Goal: Find specific page/section: Find specific page/section

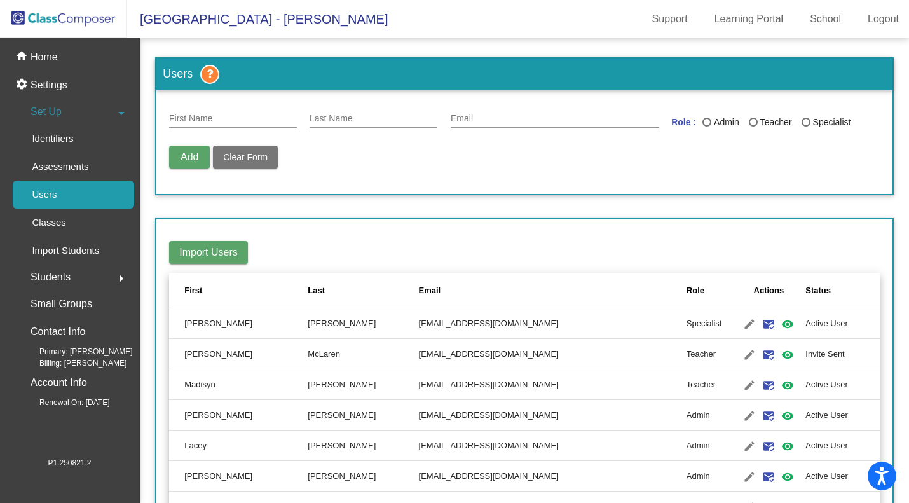
click at [57, 224] on p "Classes" at bounding box center [49, 222] width 34 height 15
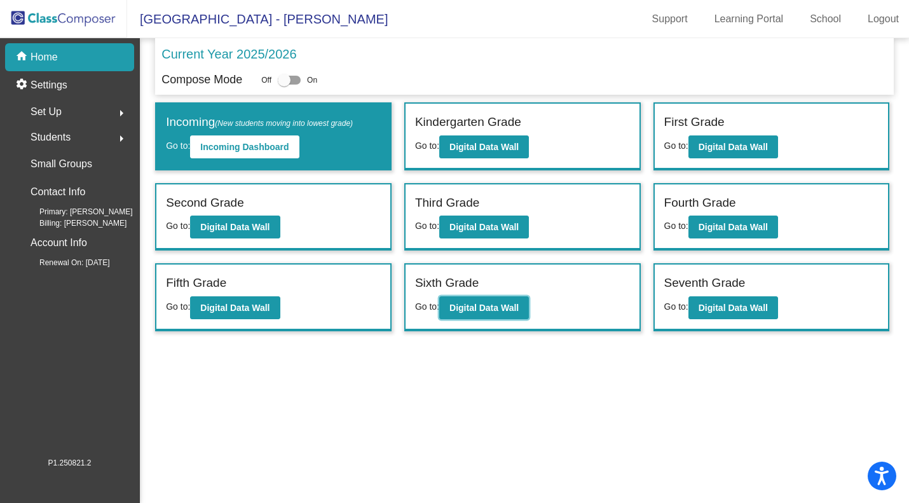
click at [489, 309] on b "Digital Data Wall" at bounding box center [483, 308] width 69 height 10
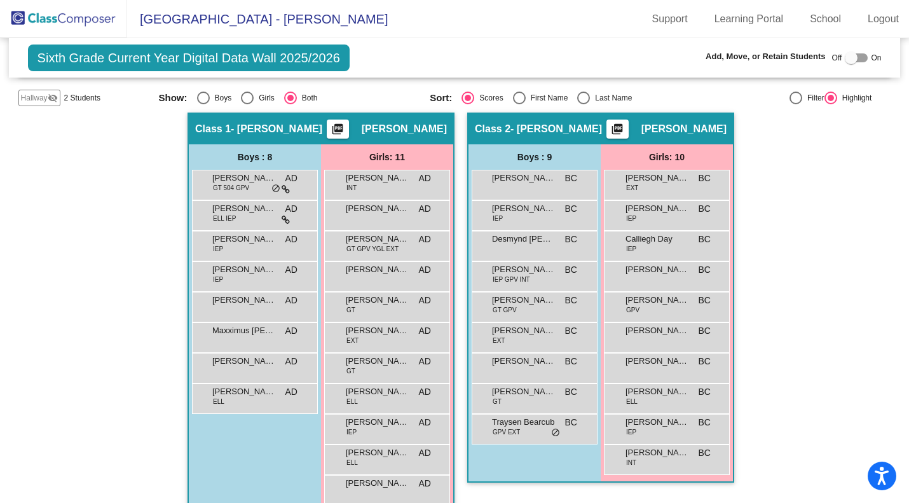
scroll to position [191, 0]
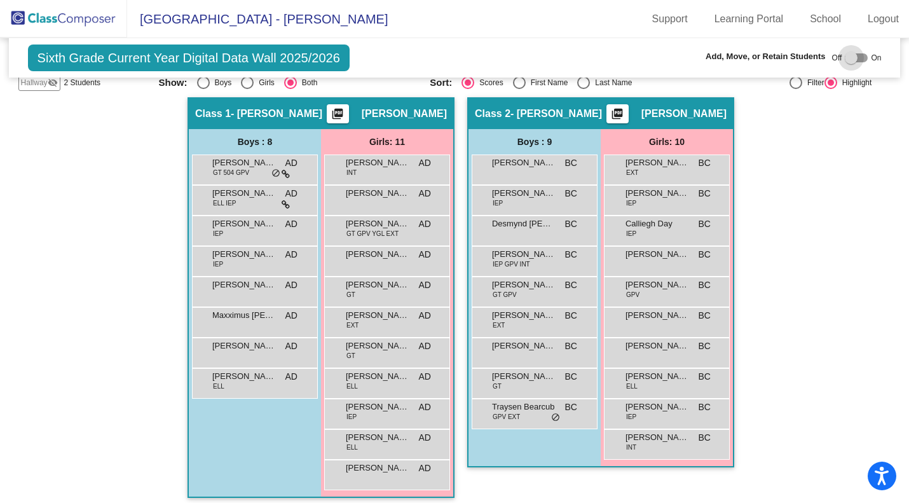
click at [861, 60] on div at bounding box center [856, 57] width 23 height 9
checkbox input "true"
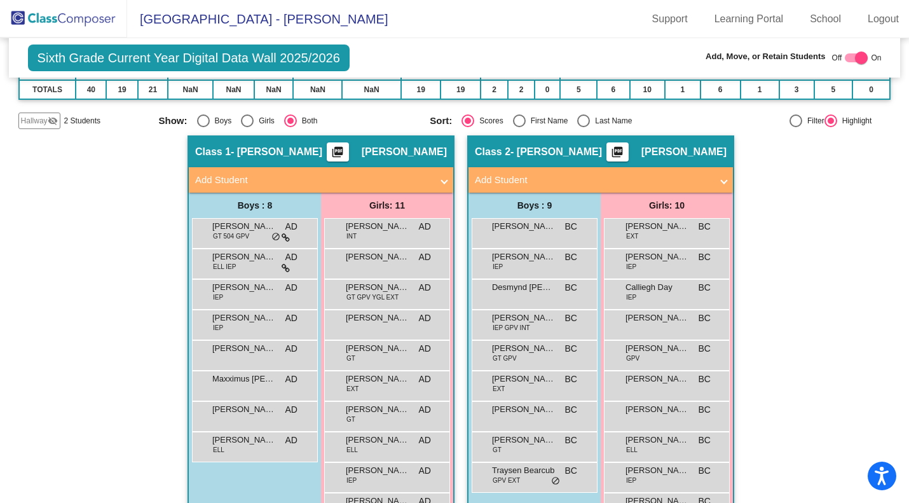
scroll to position [223, 0]
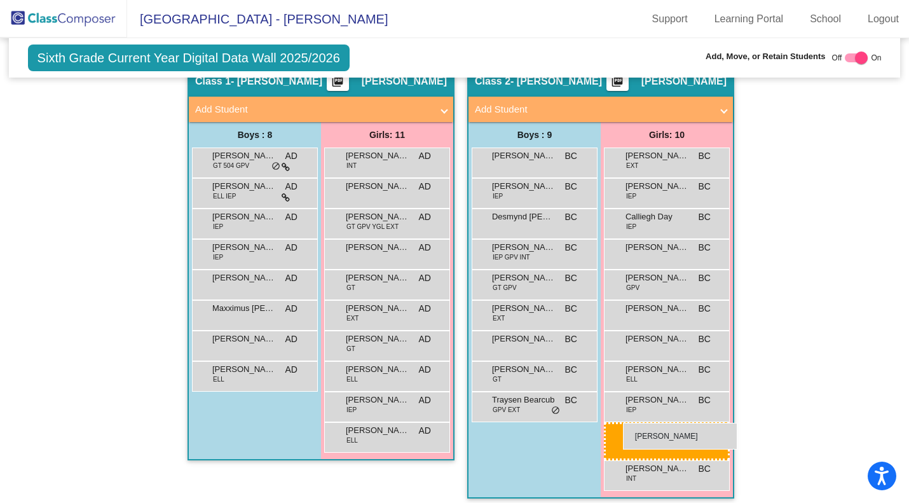
drag, startPoint x: 409, startPoint y: 463, endPoint x: 623, endPoint y: 423, distance: 217.4
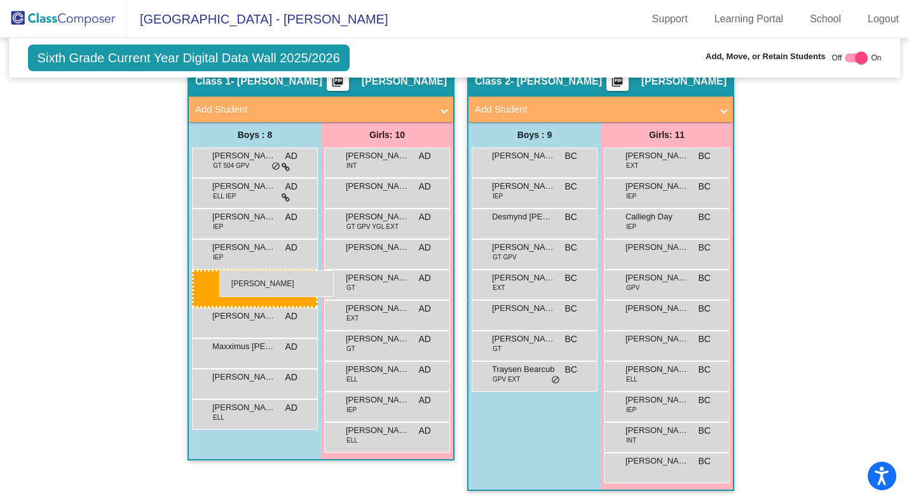
drag, startPoint x: 519, startPoint y: 252, endPoint x: 219, endPoint y: 270, distance: 300.5
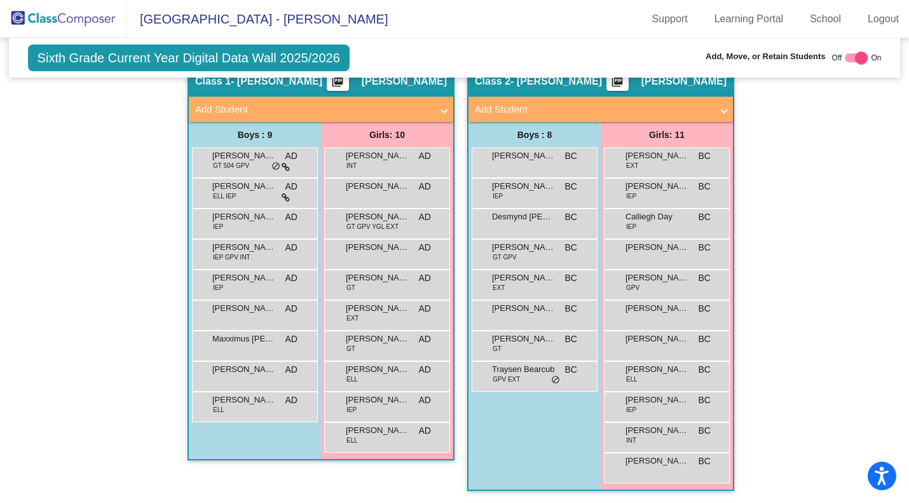
drag, startPoint x: 76, startPoint y: 22, endPoint x: 83, endPoint y: 25, distance: 8.3
click at [76, 22] on img at bounding box center [63, 18] width 127 height 37
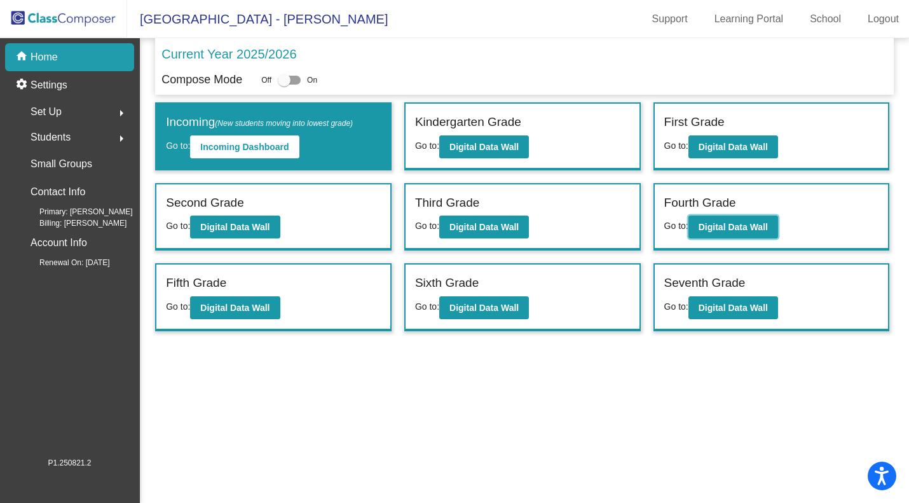
click at [715, 226] on b "Digital Data Wall" at bounding box center [732, 227] width 69 height 10
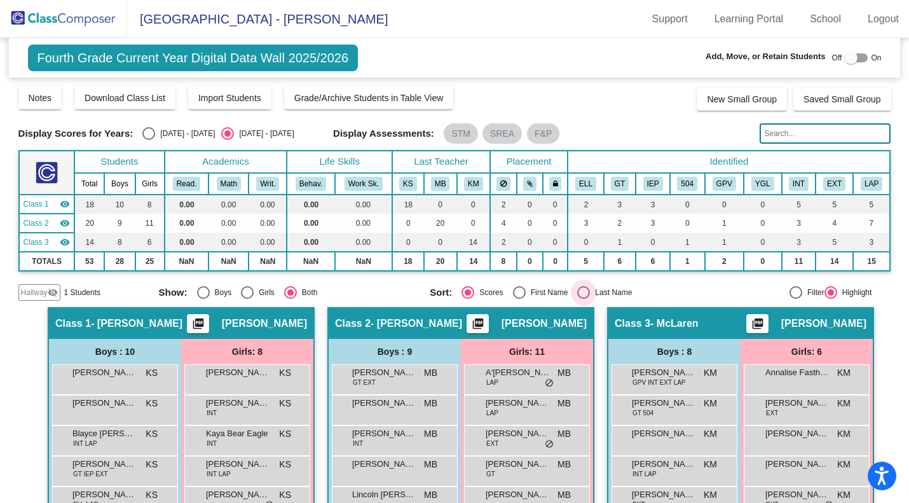
click at [582, 293] on div "Select an option" at bounding box center [583, 292] width 13 height 13
click at [583, 299] on input "Last Name" at bounding box center [583, 299] width 1 height 1
radio input "true"
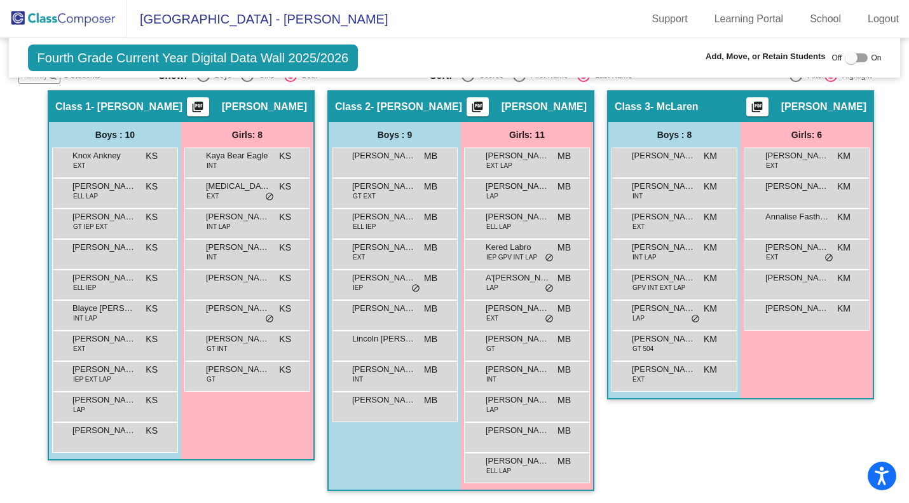
scroll to position [217, 0]
click at [91, 17] on img at bounding box center [63, 18] width 127 height 37
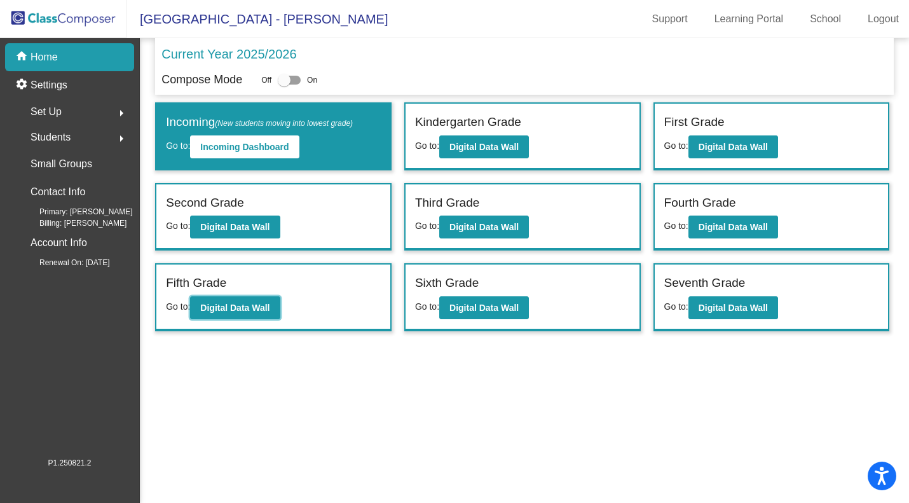
click at [238, 303] on b "Digital Data Wall" at bounding box center [234, 308] width 69 height 10
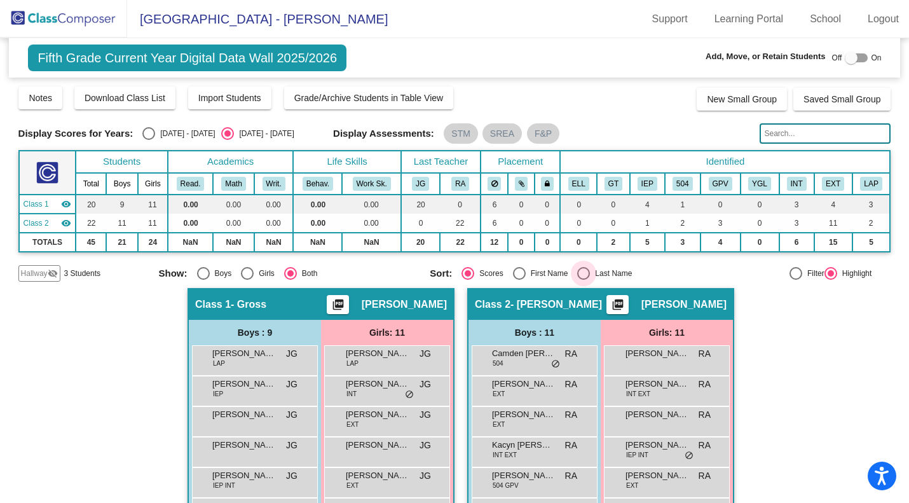
click at [586, 273] on div "Select an option" at bounding box center [583, 273] width 13 height 13
click at [583, 280] on input "Last Name" at bounding box center [583, 280] width 1 height 1
radio input "true"
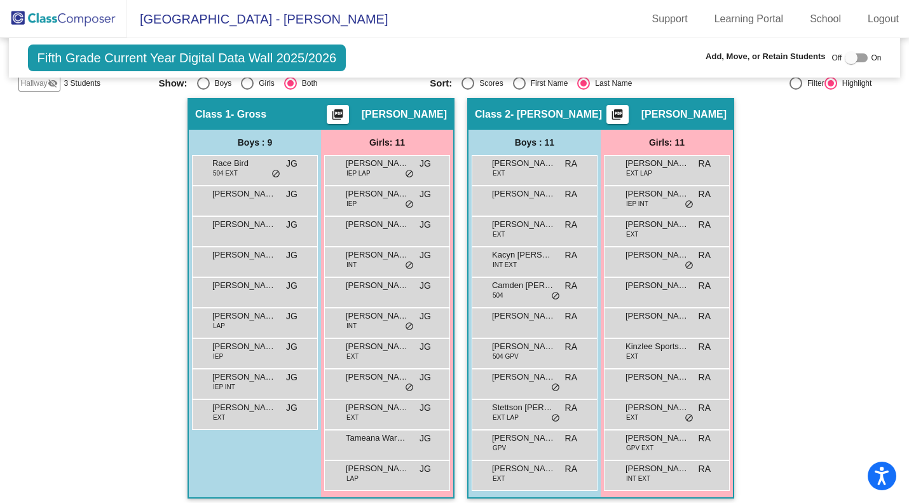
scroll to position [198, 0]
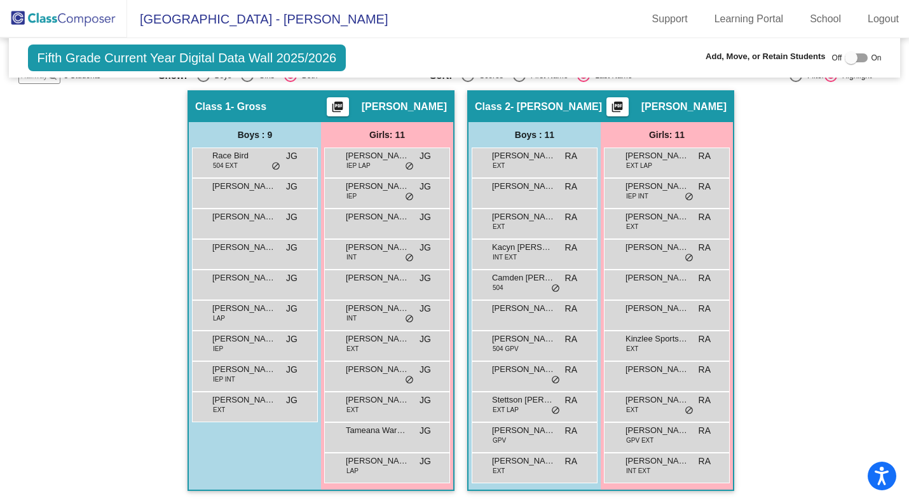
click at [646, 259] on div "Kameryn O'hara RA lock do_not_disturb_alt" at bounding box center [666, 253] width 121 height 26
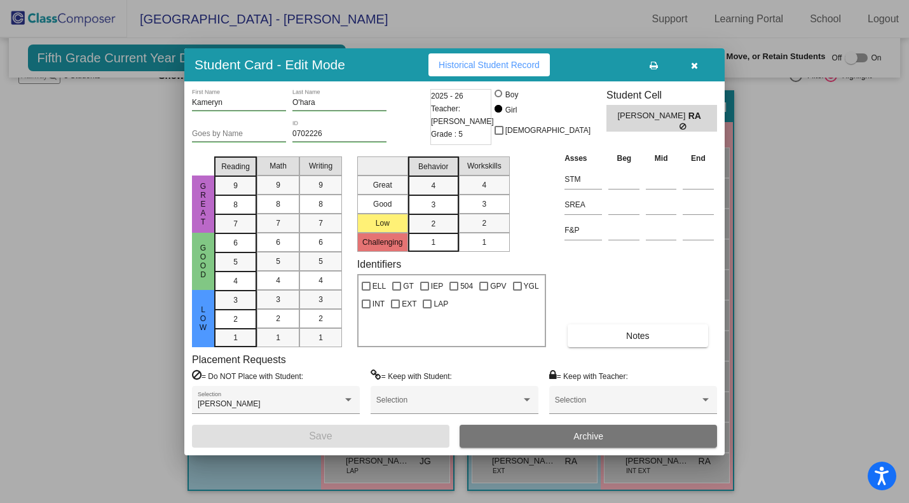
click at [691, 65] on icon "button" at bounding box center [694, 65] width 7 height 9
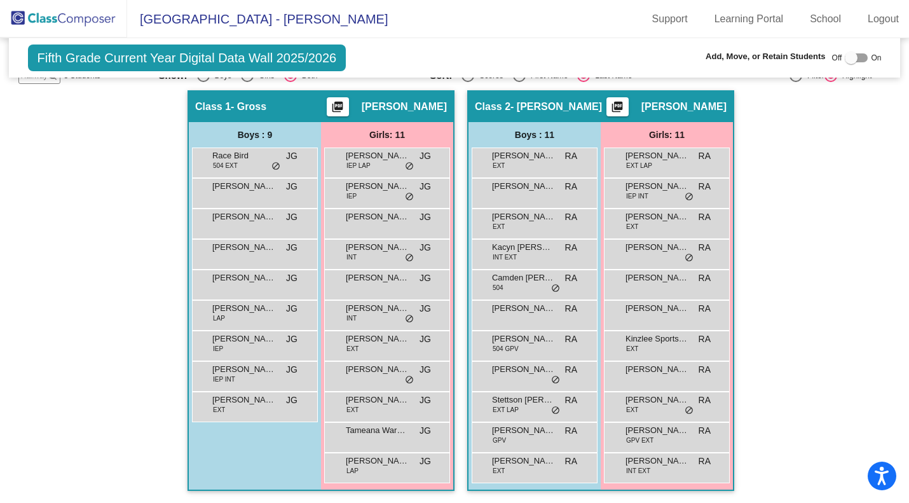
click at [353, 252] on span "INT" at bounding box center [351, 257] width 10 height 10
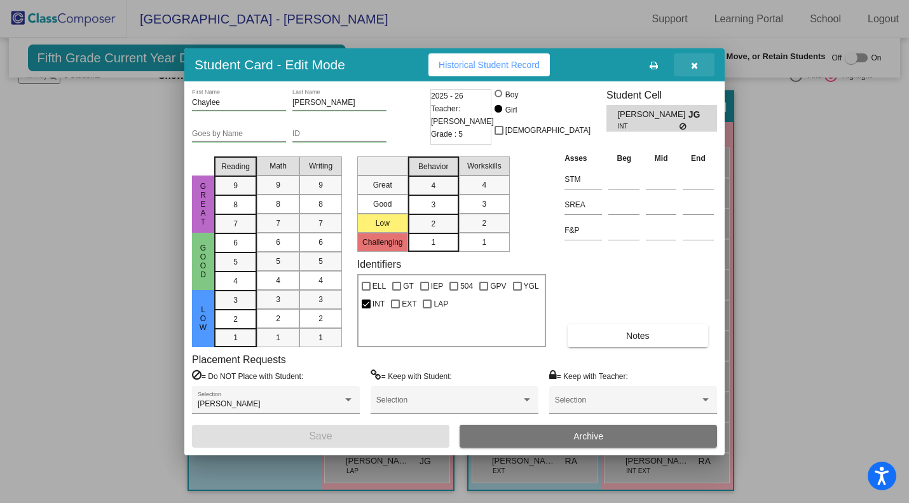
click at [693, 67] on icon "button" at bounding box center [694, 65] width 7 height 9
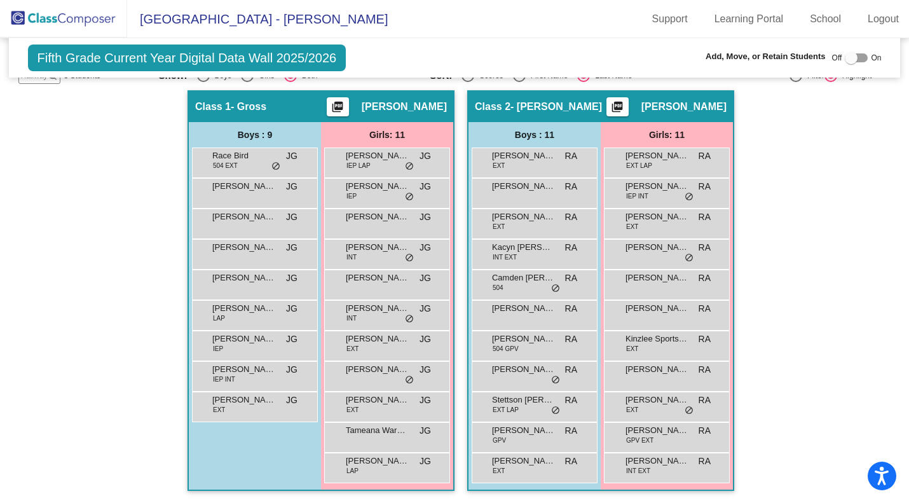
click at [68, 24] on img at bounding box center [63, 18] width 127 height 37
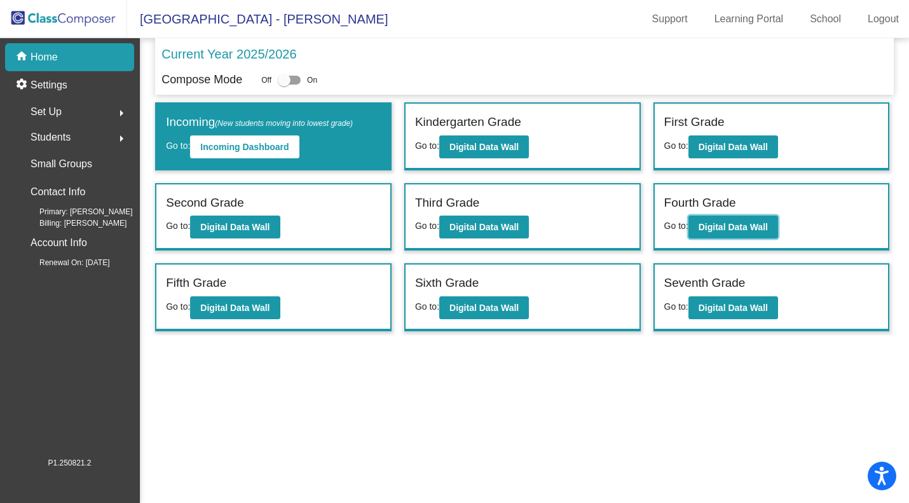
click at [710, 226] on b "Digital Data Wall" at bounding box center [732, 227] width 69 height 10
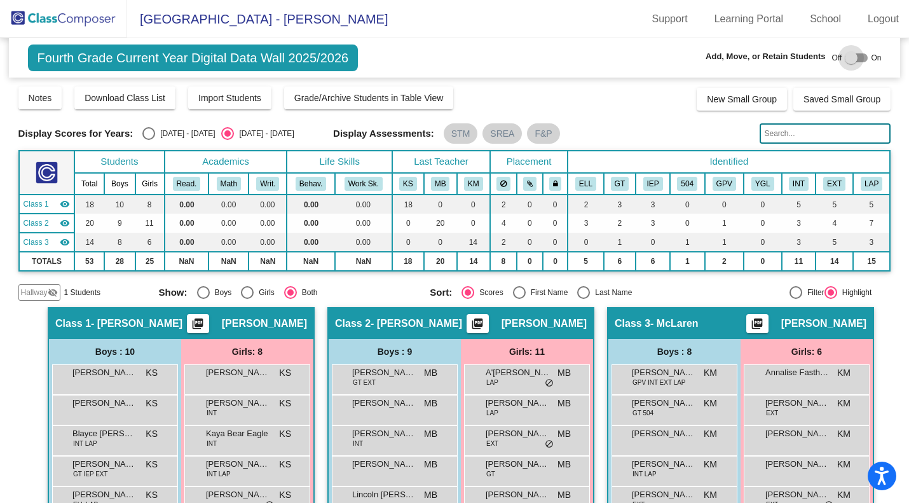
click at [859, 59] on div at bounding box center [856, 57] width 23 height 9
checkbox input "true"
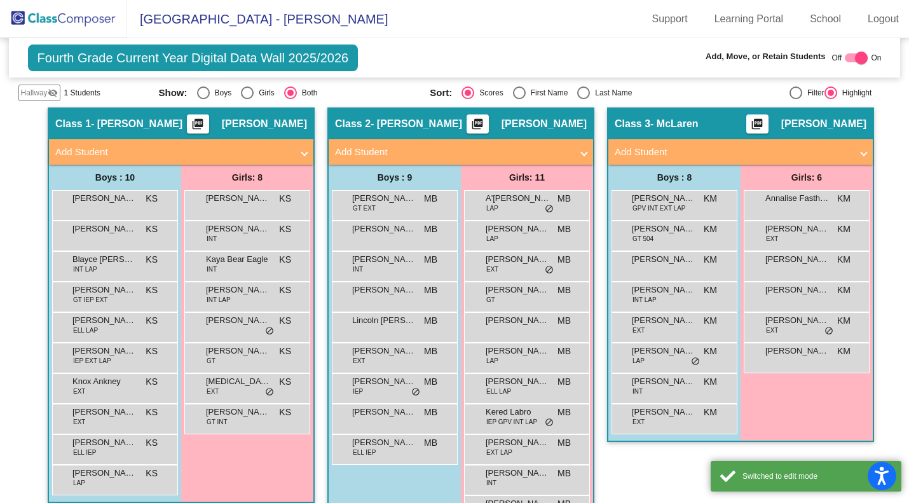
scroll to position [242, 0]
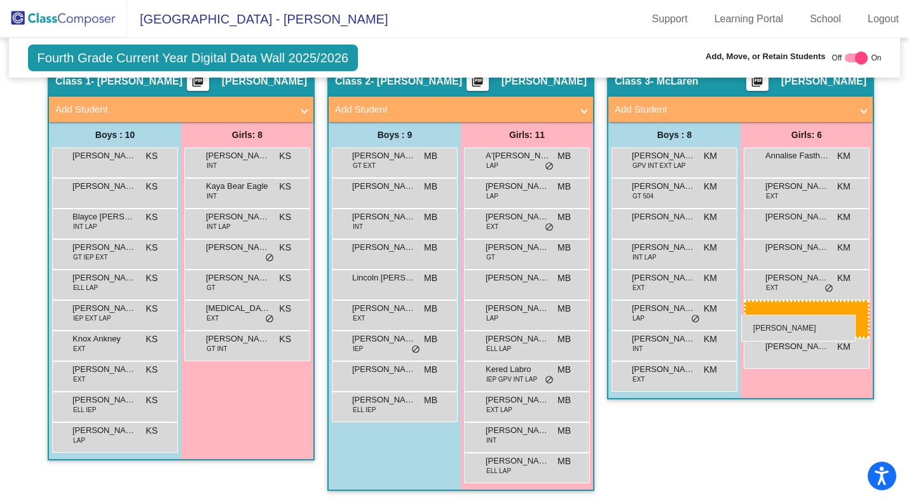
drag, startPoint x: 221, startPoint y: 155, endPoint x: 741, endPoint y: 315, distance: 544.4
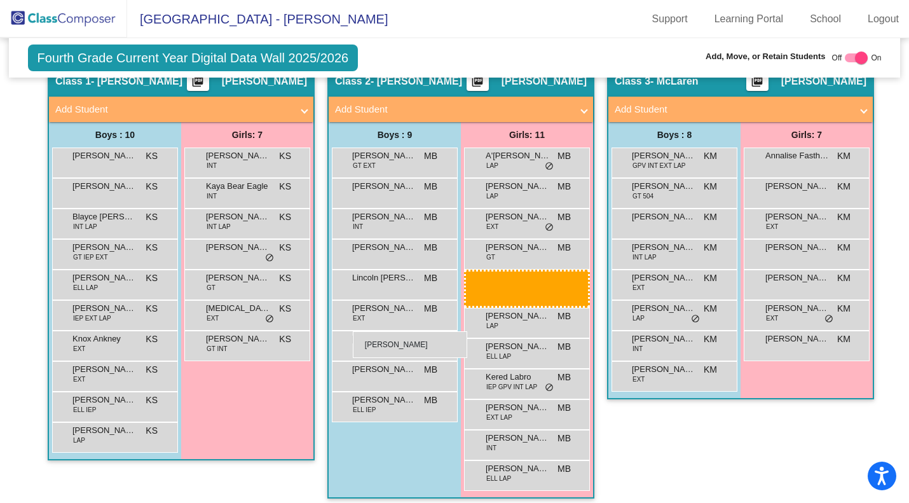
scroll to position [212, 0]
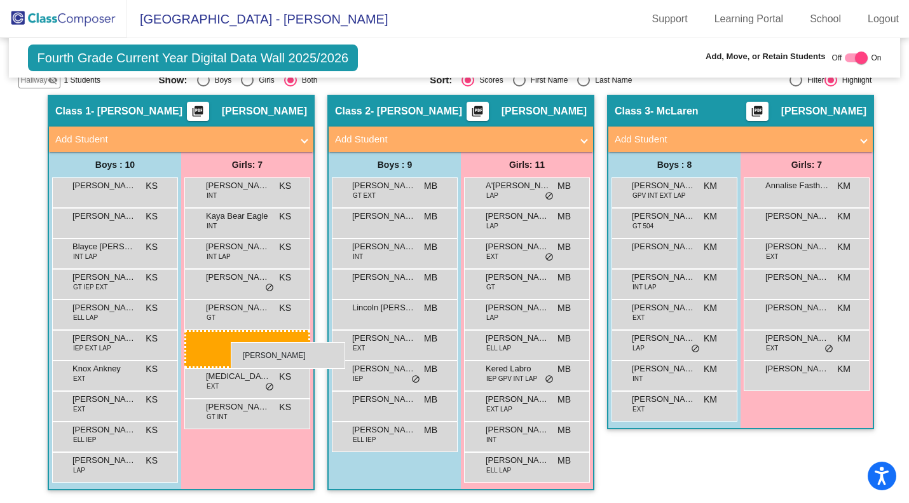
drag, startPoint x: 503, startPoint y: 276, endPoint x: 231, endPoint y: 342, distance: 279.8
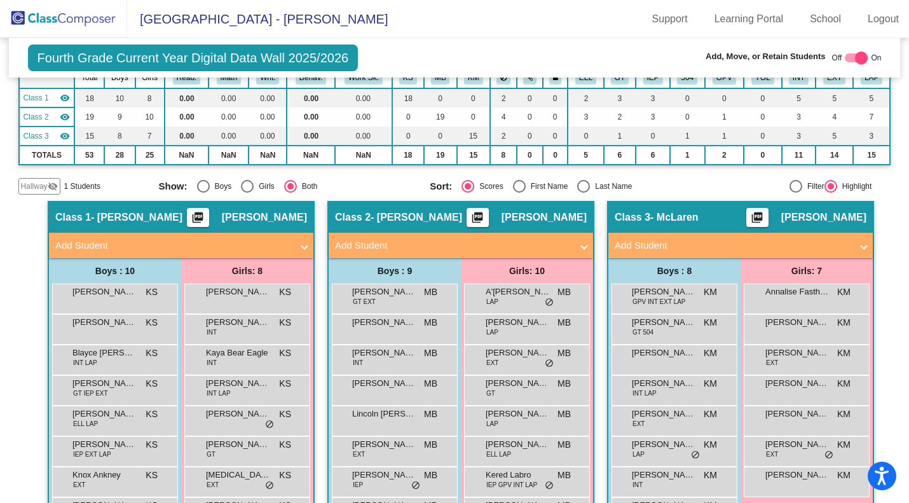
scroll to position [85, 0]
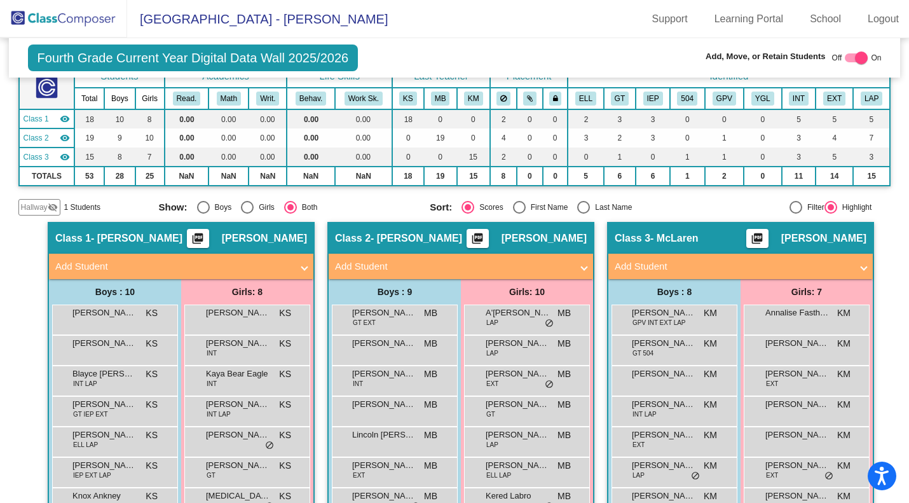
click at [72, 12] on img at bounding box center [63, 18] width 127 height 37
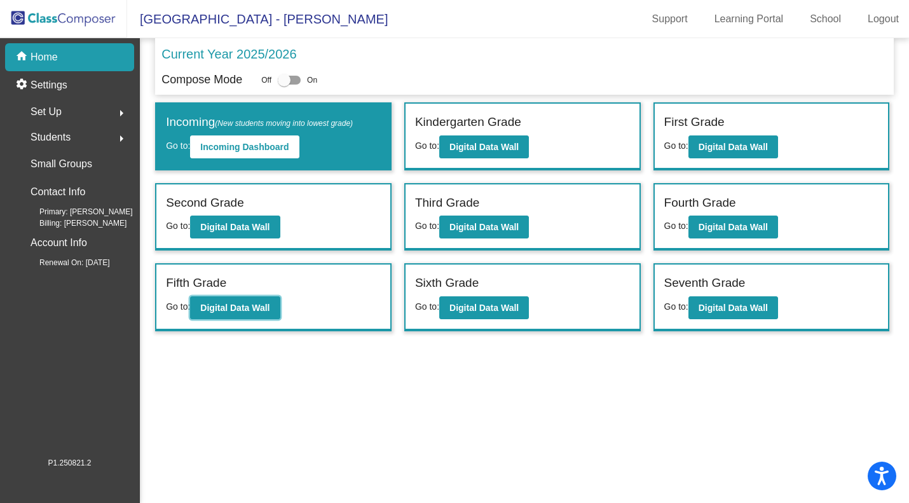
click at [275, 310] on button "Digital Data Wall" at bounding box center [235, 307] width 90 height 23
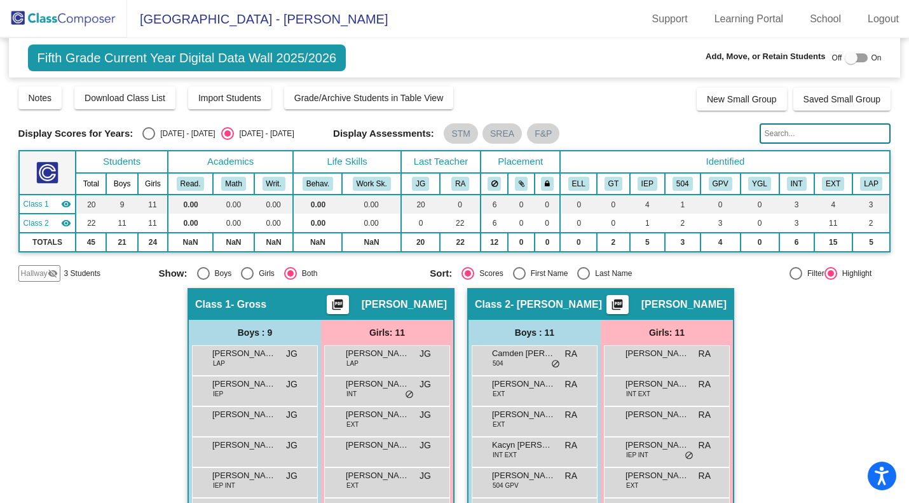
click at [76, 26] on img at bounding box center [63, 18] width 127 height 37
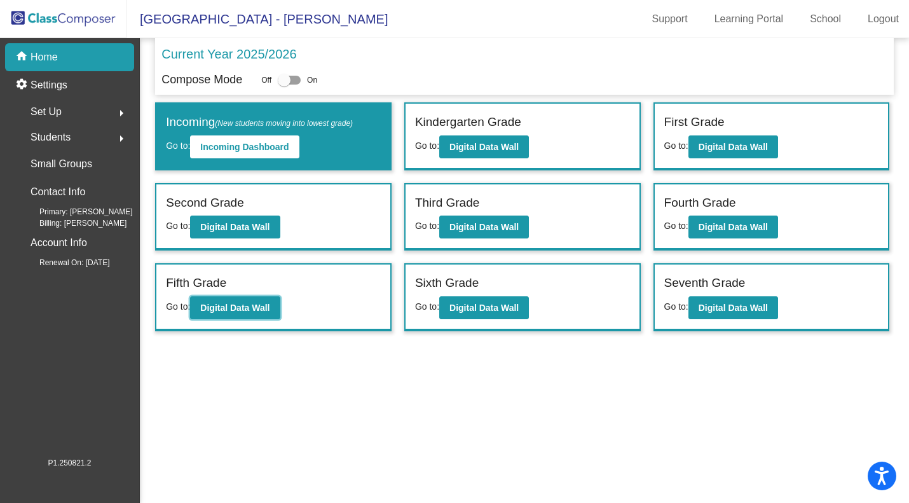
click at [228, 306] on b "Digital Data Wall" at bounding box center [234, 308] width 69 height 10
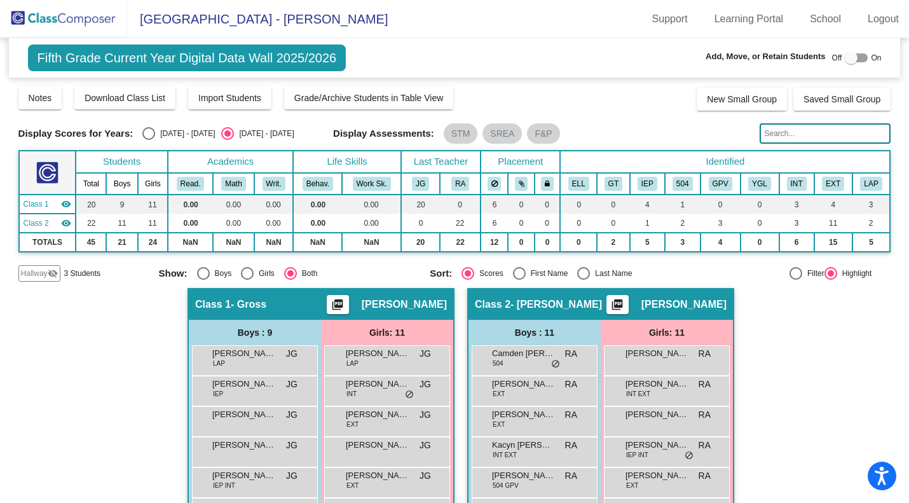
click at [587, 276] on div "Select an option" at bounding box center [583, 273] width 13 height 13
click at [583, 280] on input "Last Name" at bounding box center [583, 280] width 1 height 1
radio input "true"
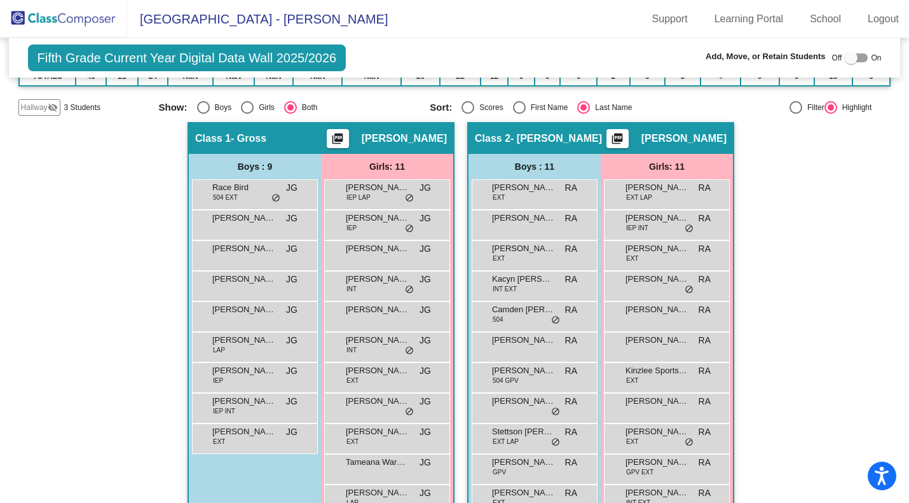
scroll to position [198, 0]
